Goal: Feedback & Contribution: Submit feedback/report problem

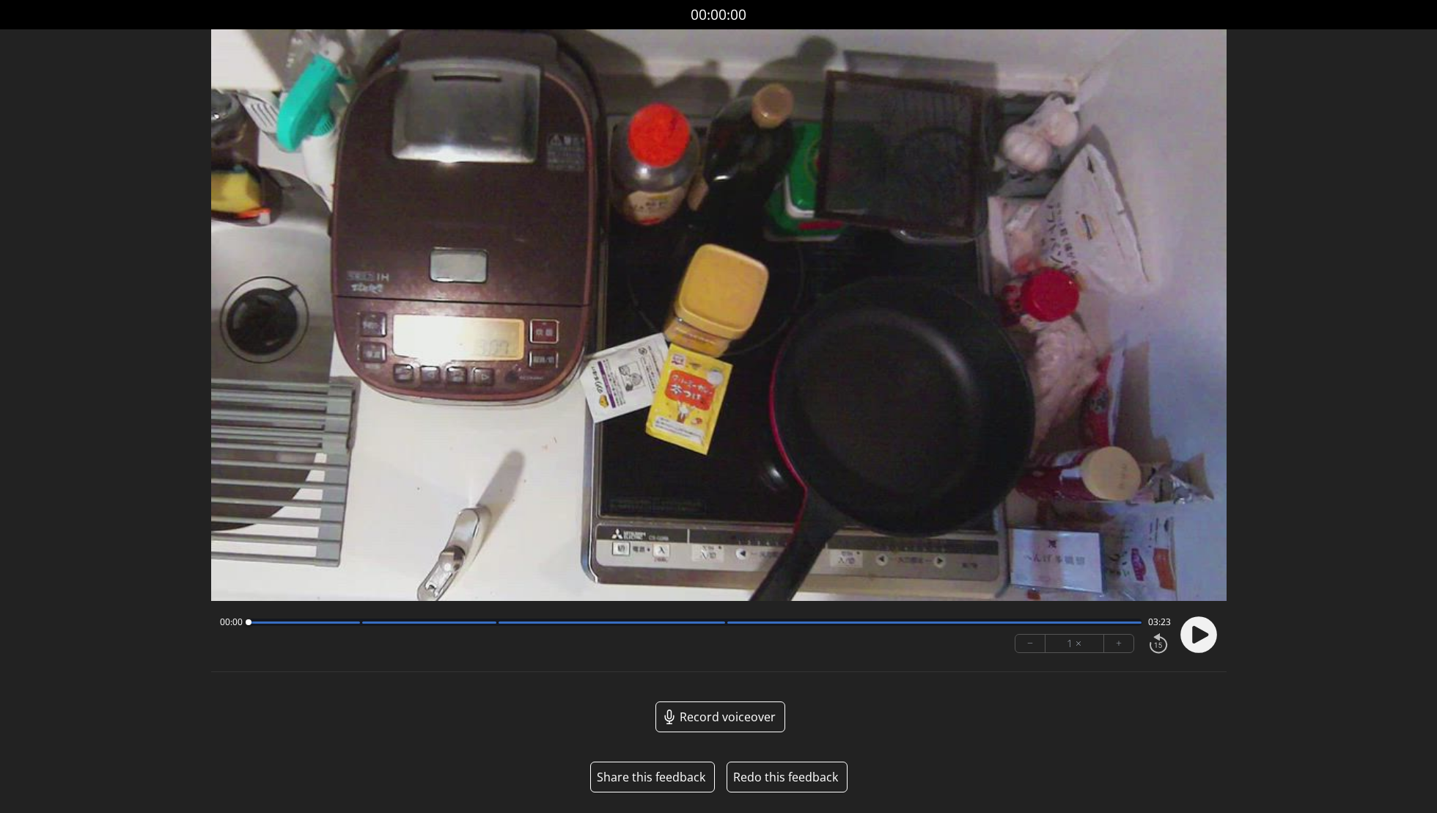
click at [643, 779] on button "Share this feedback" at bounding box center [651, 777] width 109 height 18
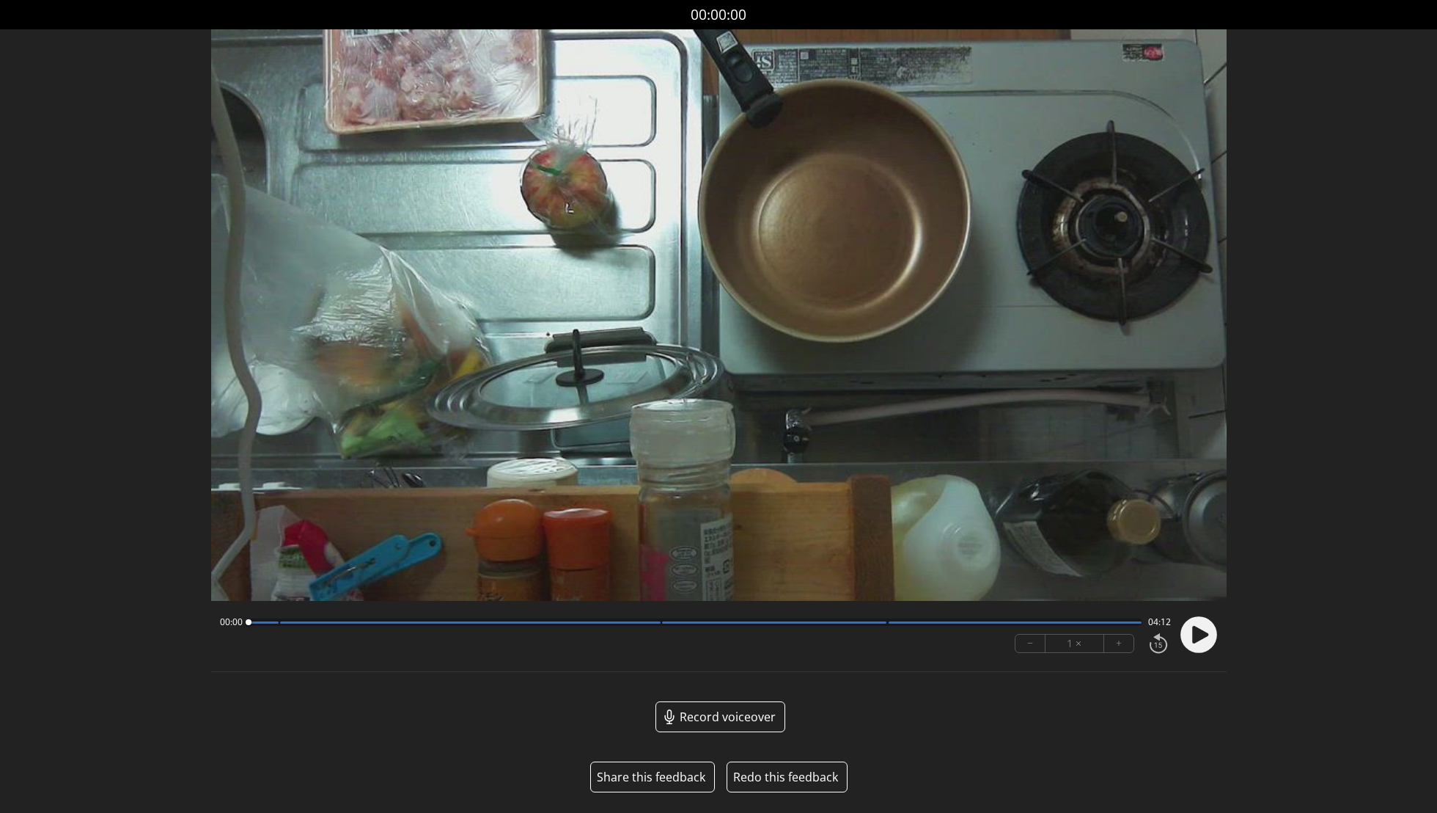
click at [664, 777] on button "Share this feedback" at bounding box center [651, 777] width 109 height 18
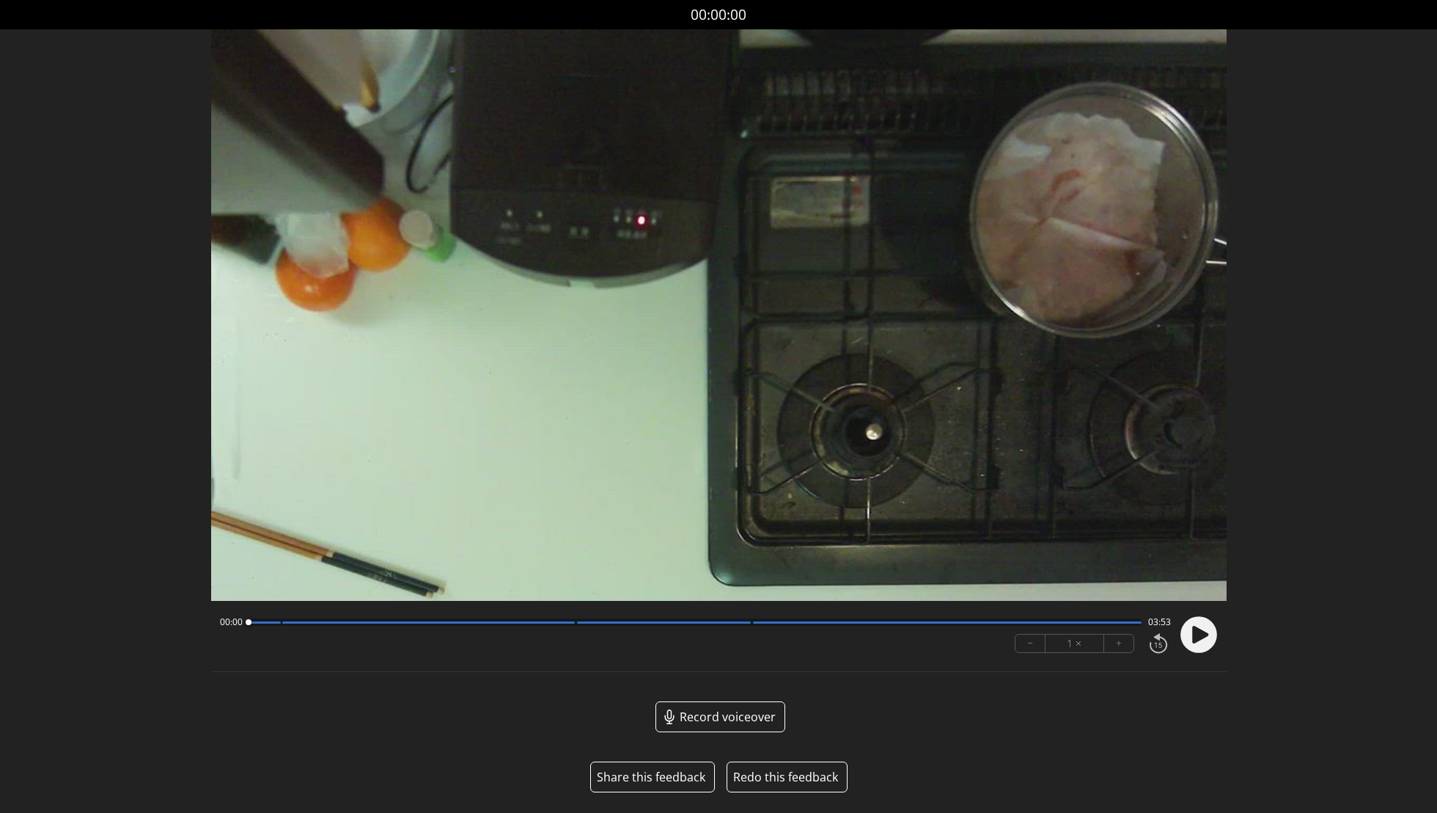
click at [661, 778] on button "Share this feedback" at bounding box center [651, 777] width 109 height 18
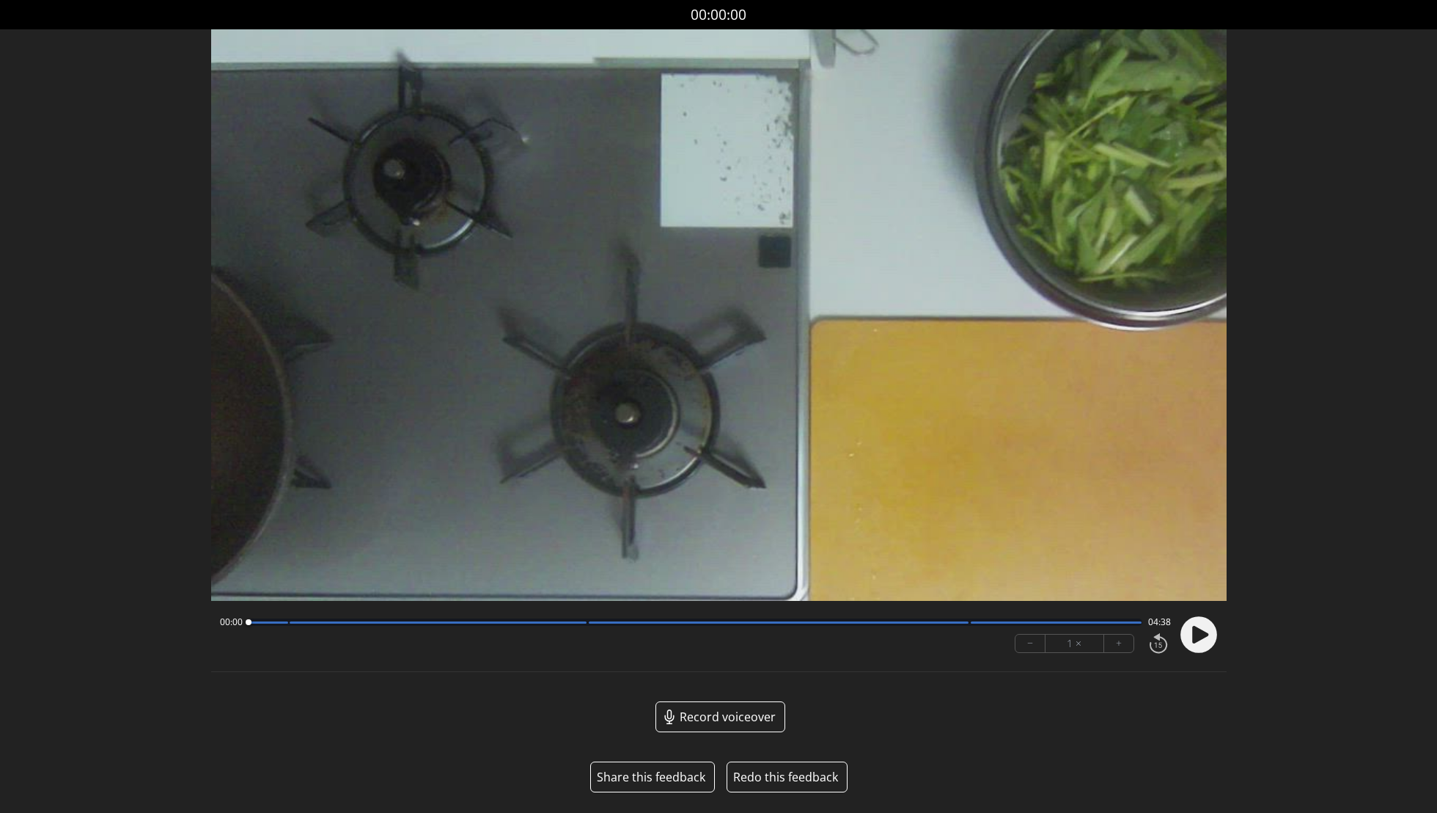
click at [653, 774] on button "Share this feedback" at bounding box center [651, 777] width 109 height 18
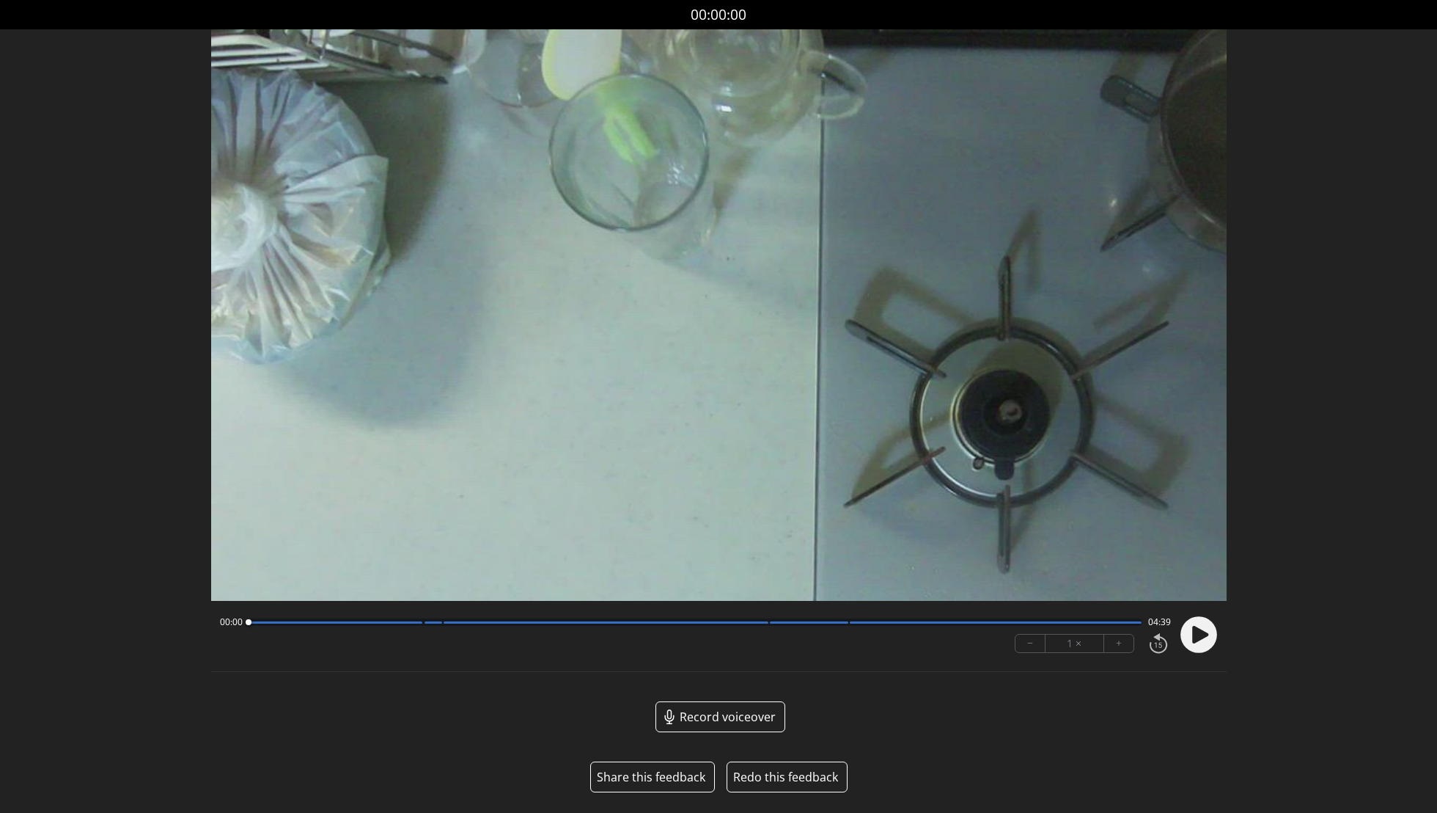
click at [655, 779] on button "Share this feedback" at bounding box center [651, 777] width 109 height 18
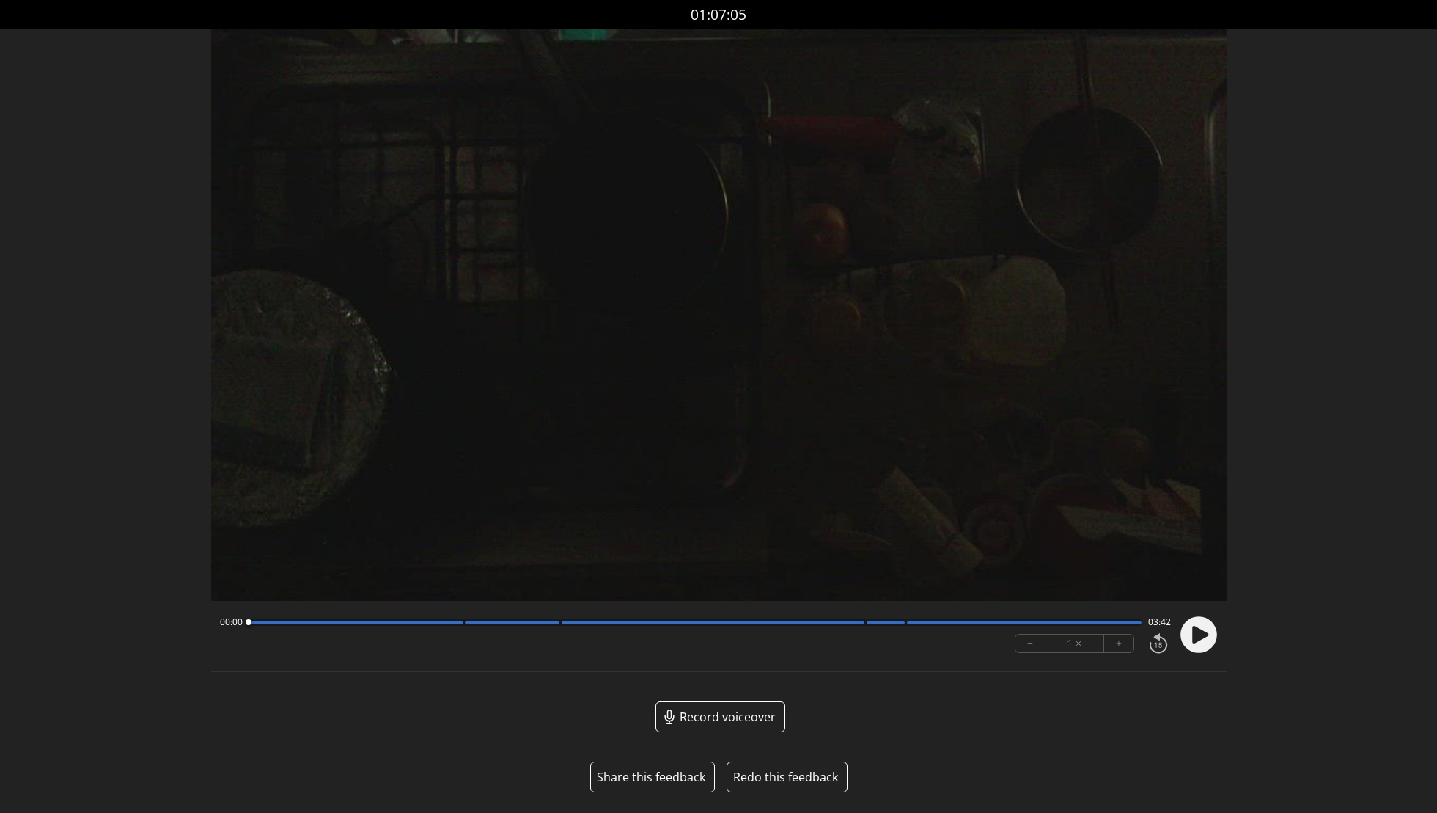
click at [656, 772] on button "Share this feedback" at bounding box center [651, 777] width 109 height 18
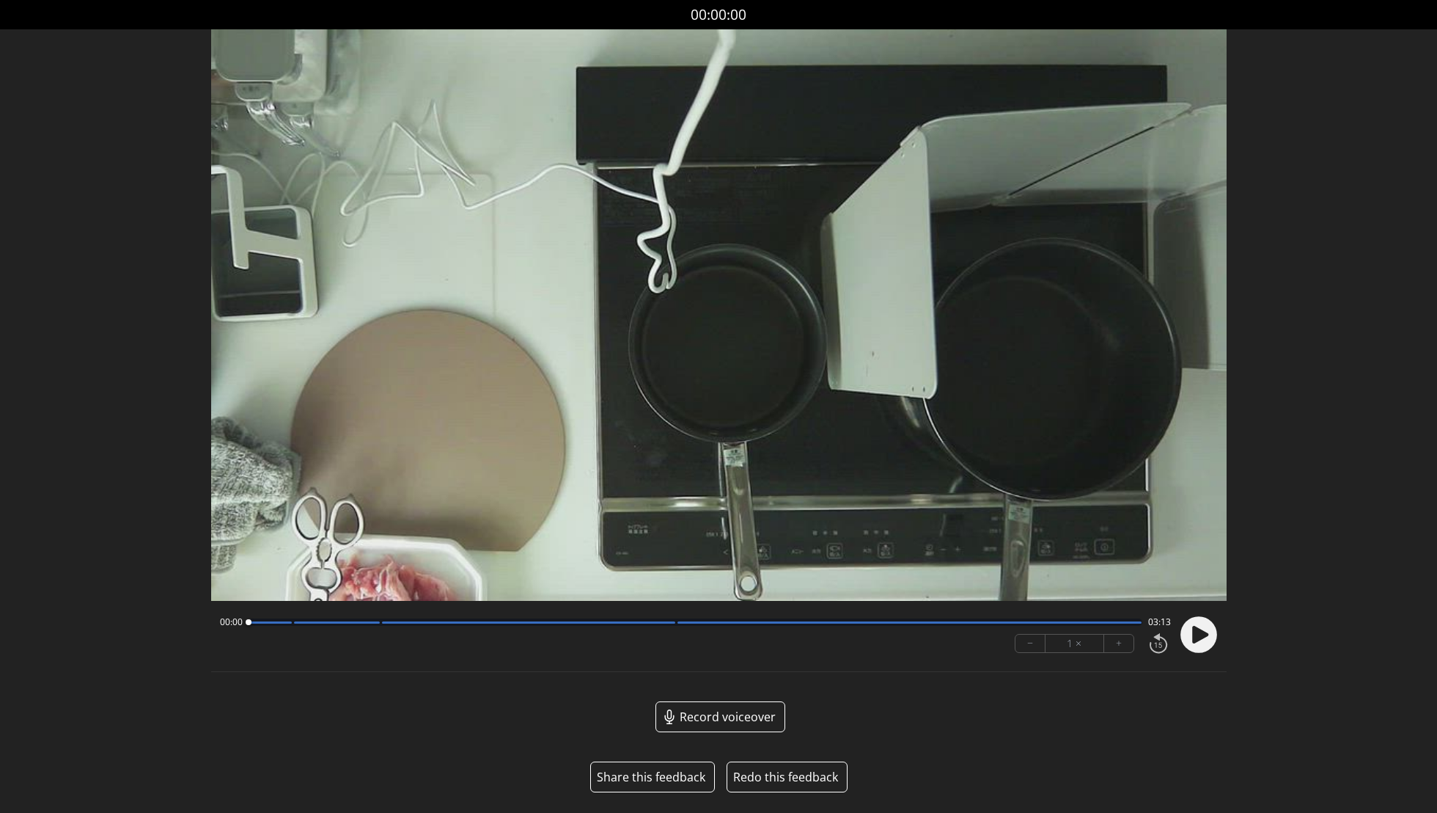
click at [667, 772] on button "Share this feedback" at bounding box center [651, 777] width 109 height 18
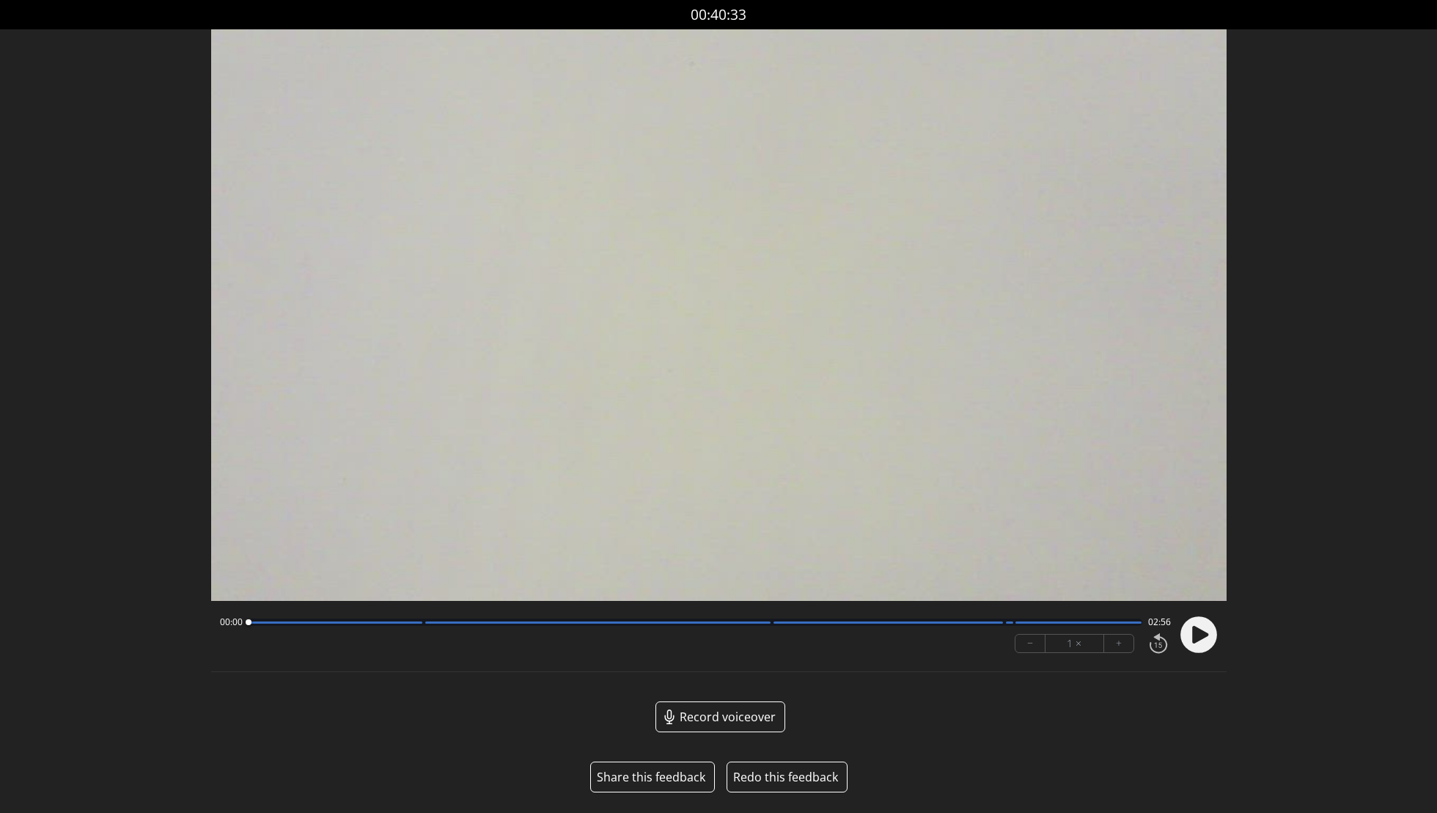
click at [652, 773] on button "Share this feedback" at bounding box center [651, 777] width 109 height 18
